Goal: Transaction & Acquisition: Purchase product/service

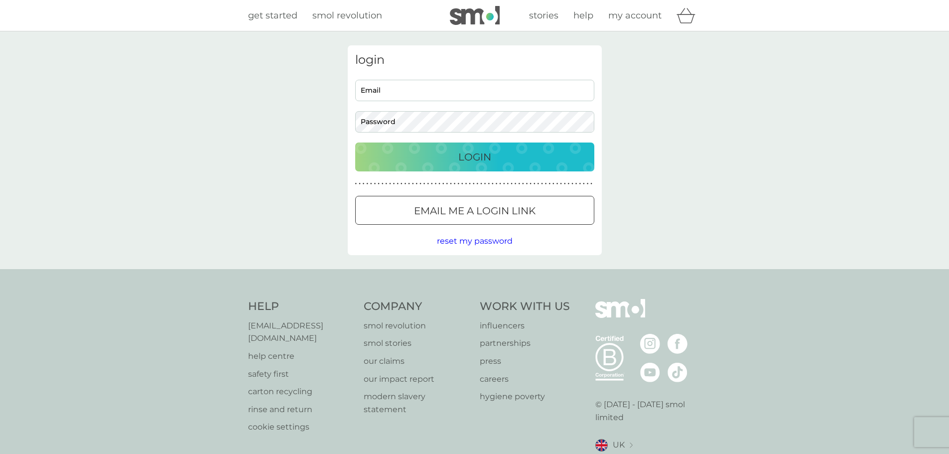
type input "[EMAIL_ADDRESS][DOMAIN_NAME]"
click at [456, 158] on div "Login" at bounding box center [474, 157] width 219 height 16
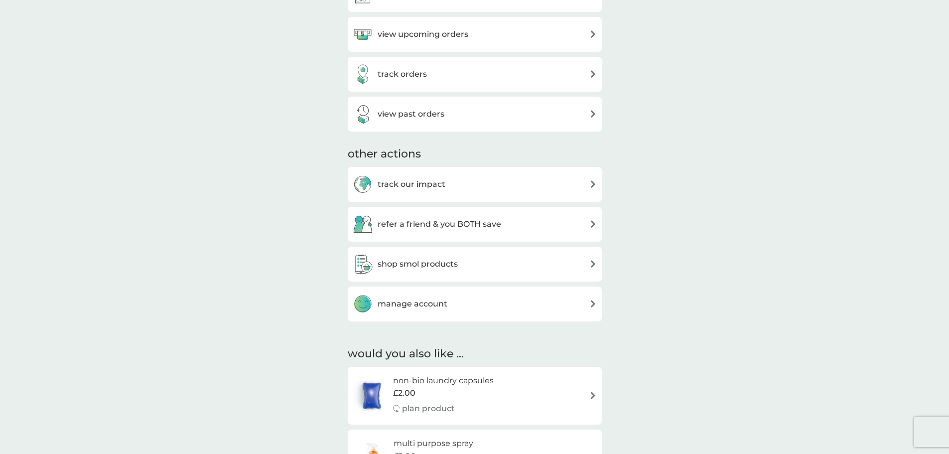
scroll to position [349, 0]
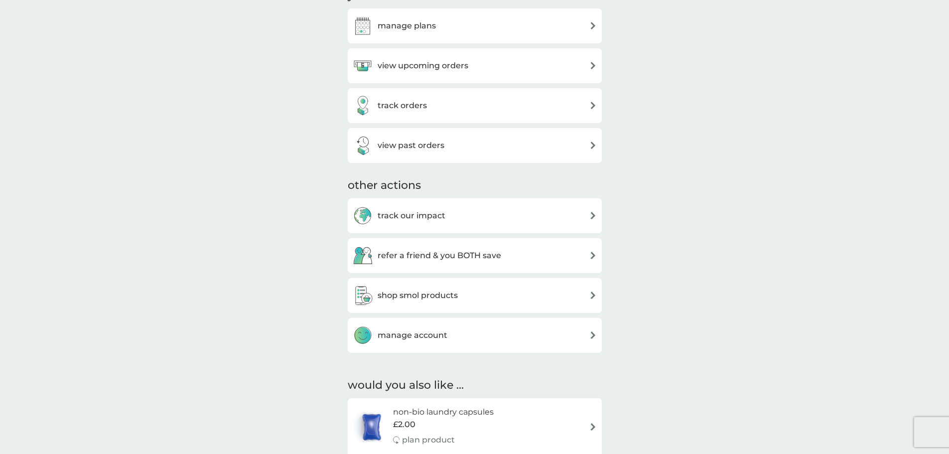
click at [414, 297] on h3 "shop smol products" at bounding box center [418, 295] width 80 height 13
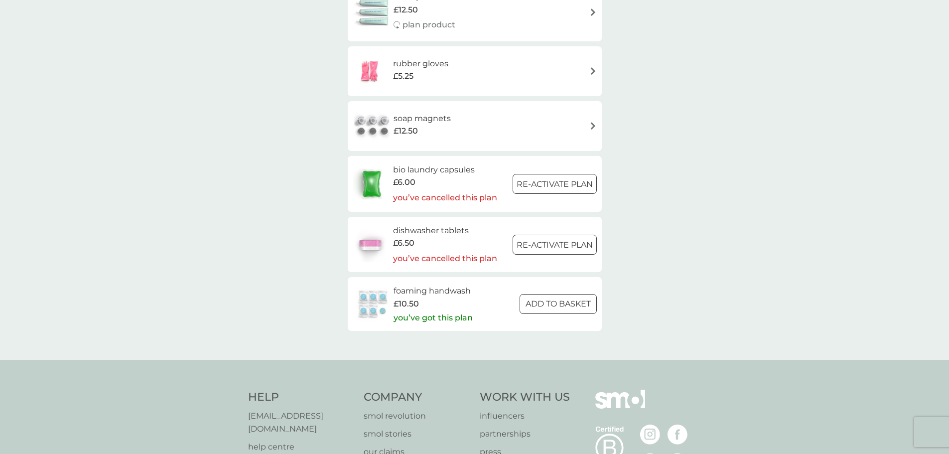
scroll to position [1445, 0]
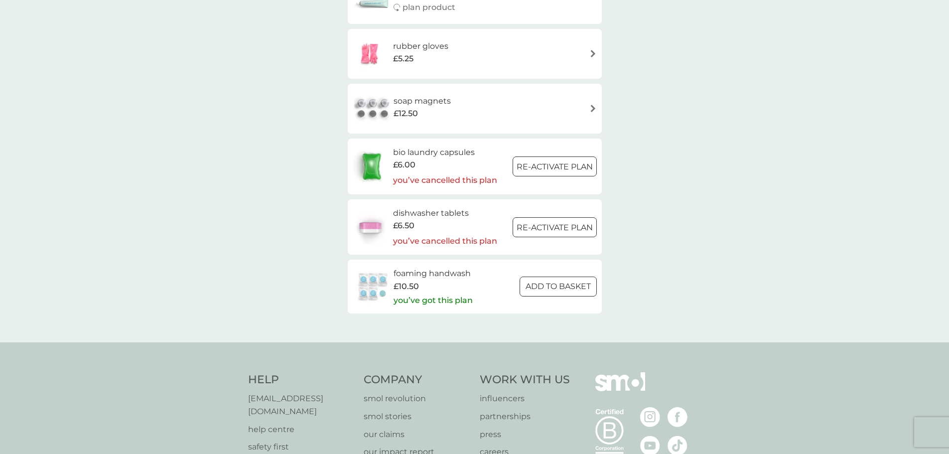
click at [433, 301] on p "you’ve got this plan" at bounding box center [433, 300] width 79 height 13
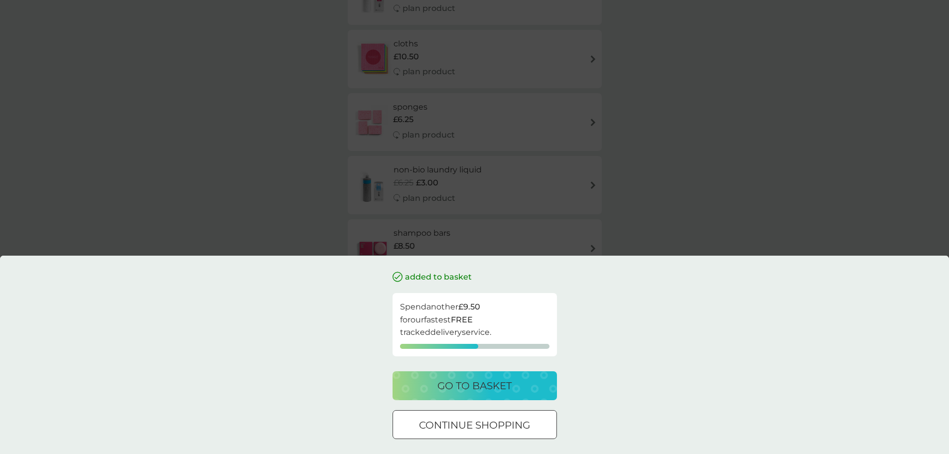
scroll to position [1109, 0]
click at [792, 305] on div "added to basket Spend another £9.50 for our fastest FREE tracked delivery servi…" at bounding box center [474, 355] width 949 height 198
click at [468, 428] on div at bounding box center [475, 425] width 36 height 10
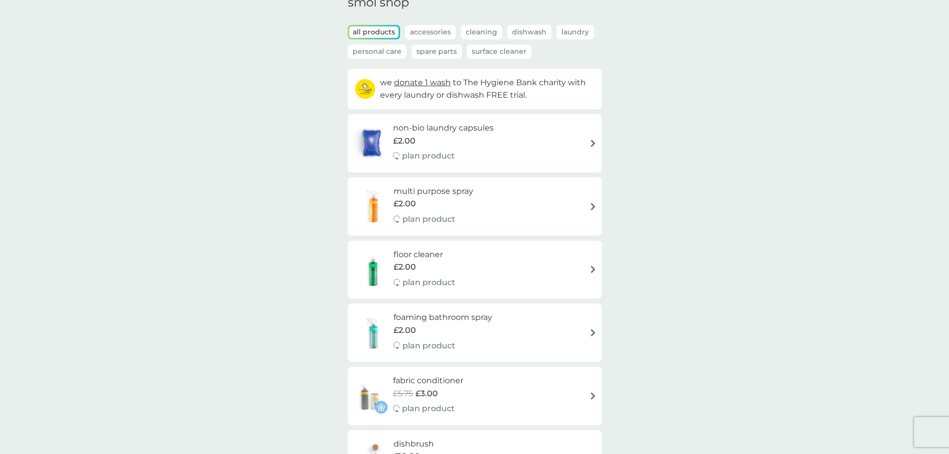
scroll to position [0, 0]
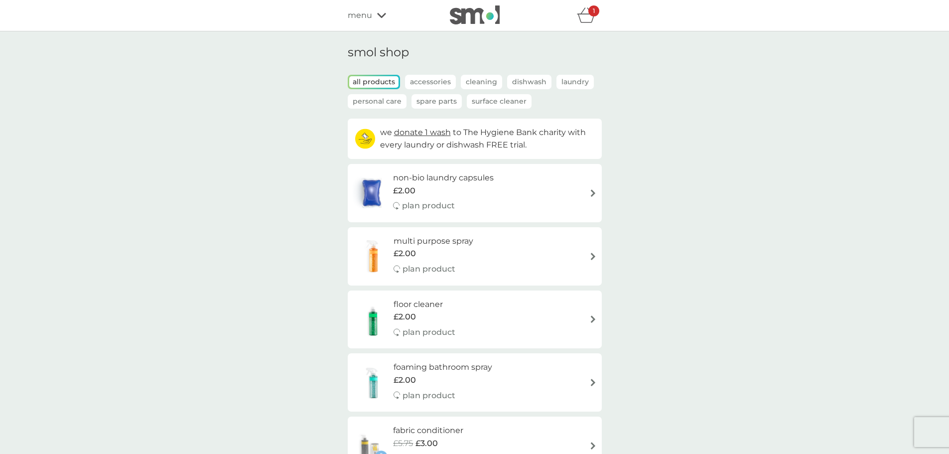
click at [583, 18] on icon "basket" at bounding box center [586, 14] width 19 height 15
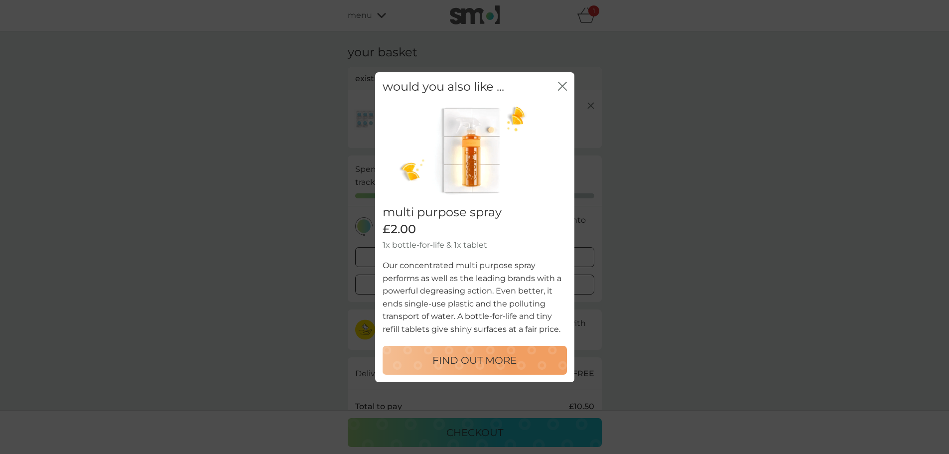
click at [562, 88] on icon "close" at bounding box center [562, 85] width 9 height 9
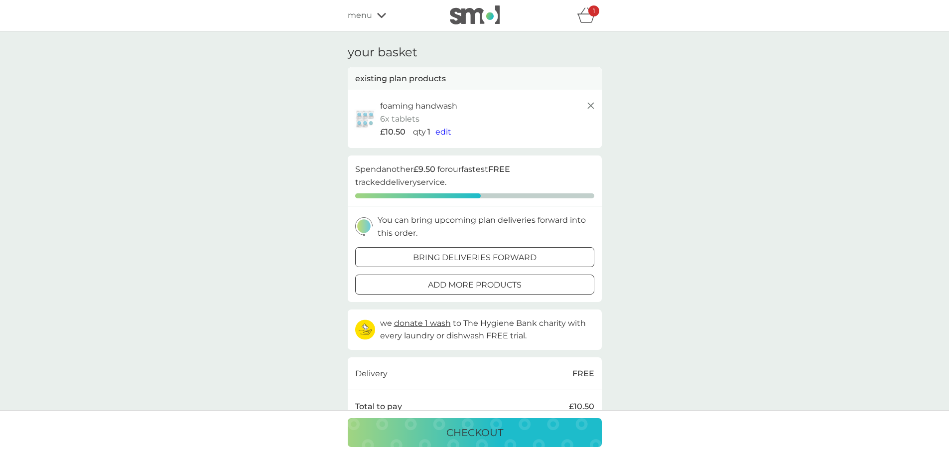
click at [599, 105] on div "foaming handwash 6x tablets £10.50 qty 1 edit" at bounding box center [475, 119] width 254 height 58
click at [591, 106] on line at bounding box center [591, 106] width 6 height 6
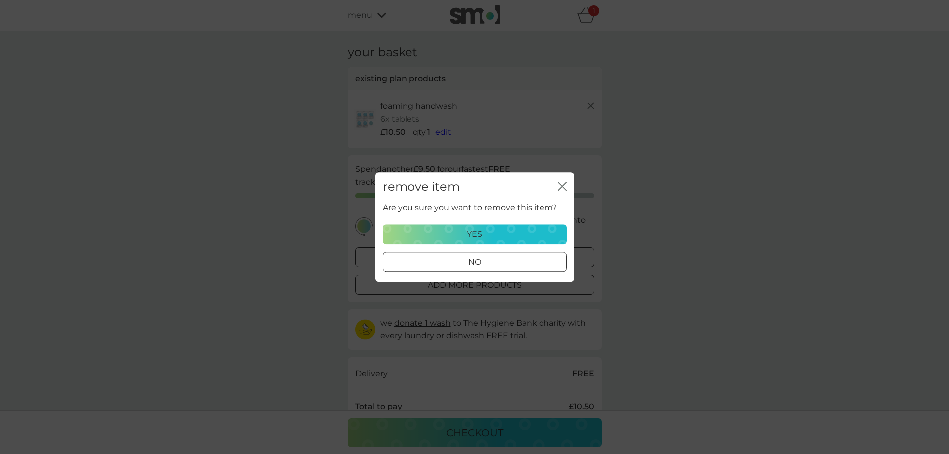
click at [505, 263] on div "no" at bounding box center [474, 262] width 183 height 13
